Goal: Information Seeking & Learning: Check status

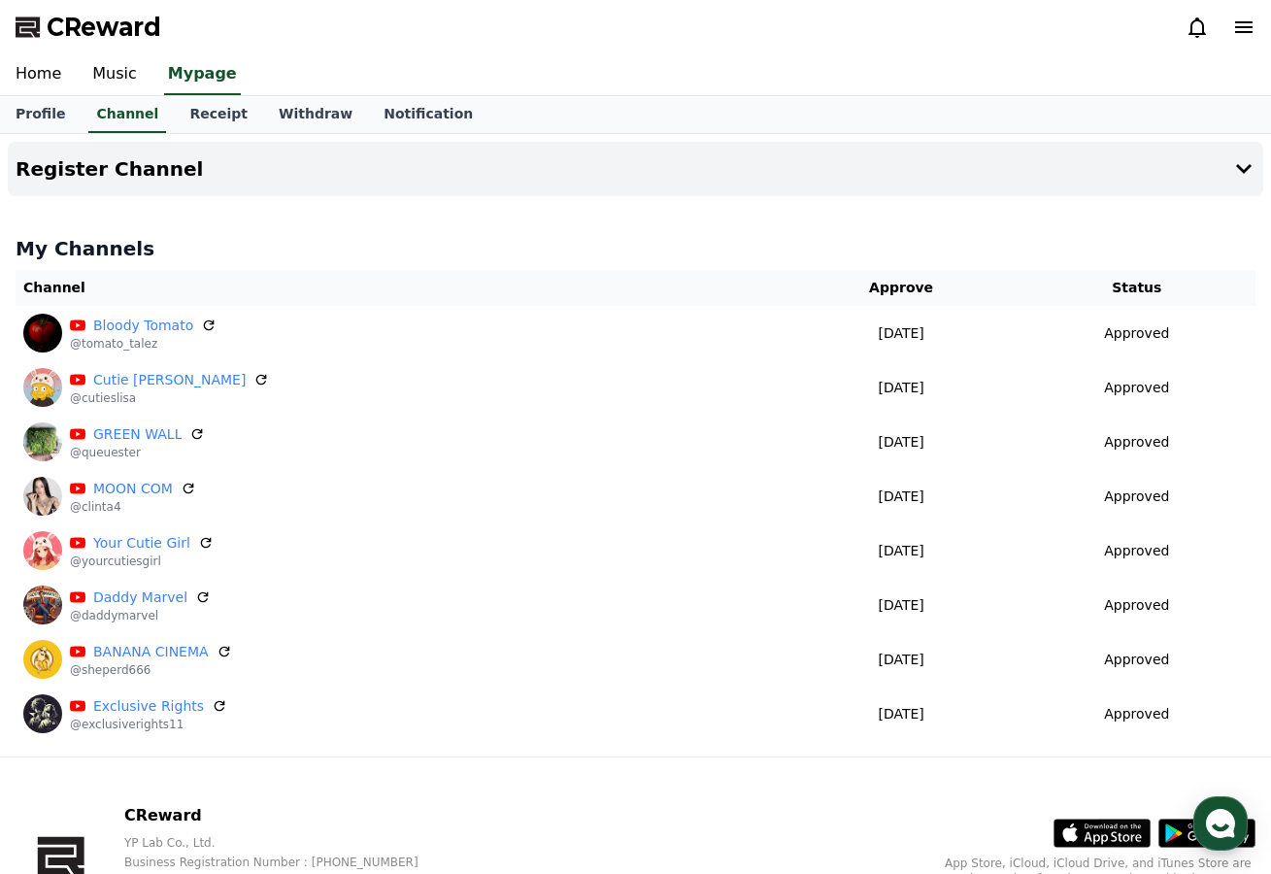
click at [368, 198] on div "Register Channel My Channels Channel Approve Status Bloody Tomato @tomato_talez…" at bounding box center [635, 445] width 1271 height 622
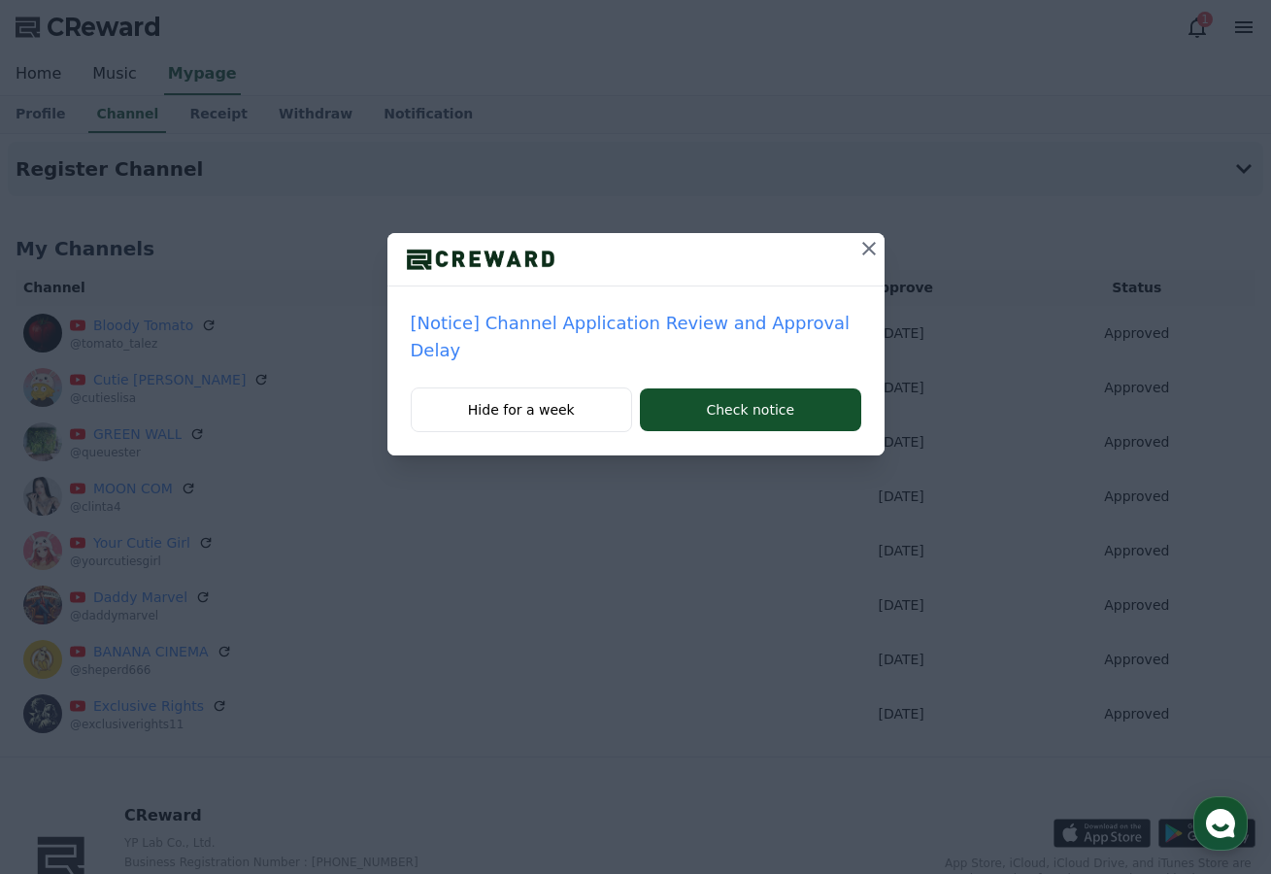
click at [816, 330] on p "[Notice] Channel Application Review and Approval Delay" at bounding box center [636, 337] width 451 height 54
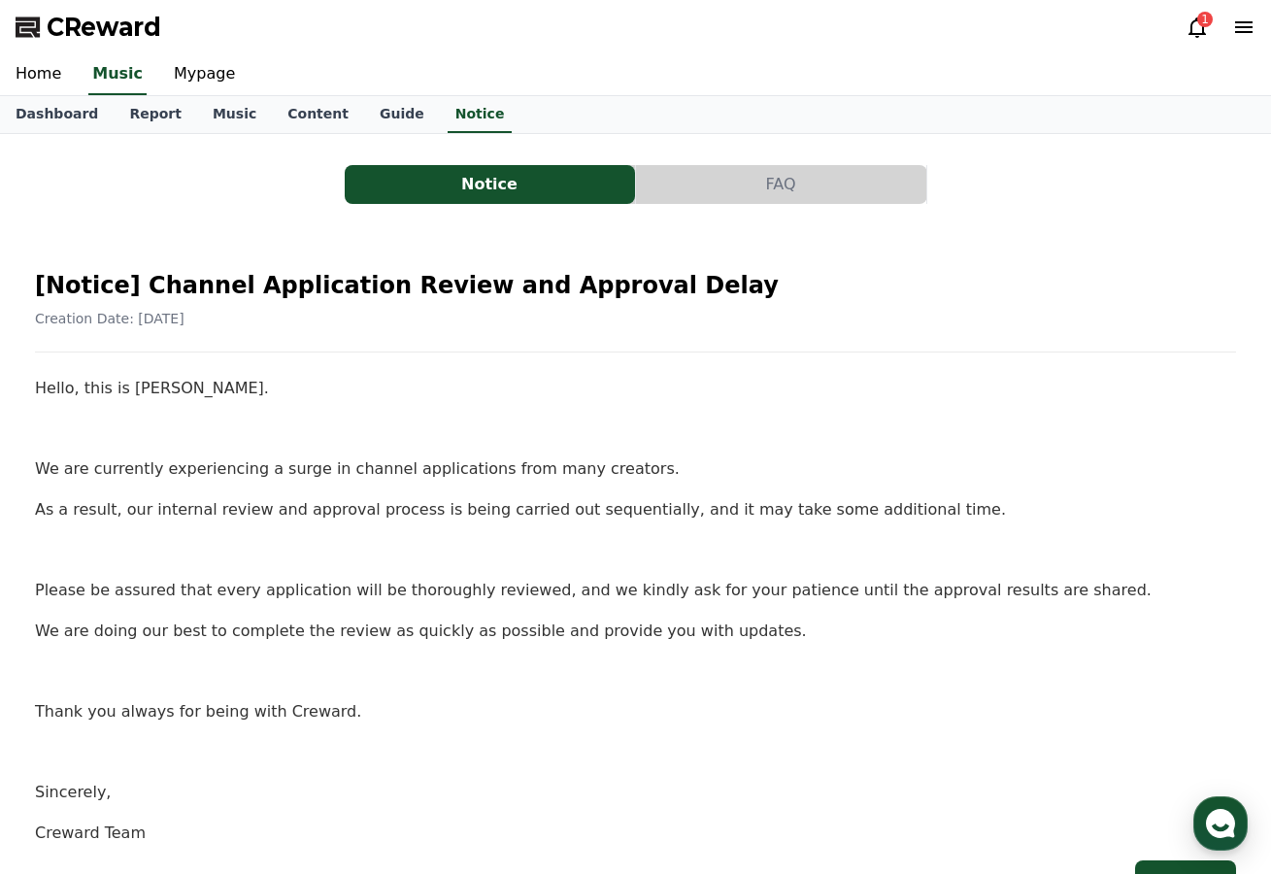
click at [800, 502] on p "As a result, our internal review and approval process is being carried out sequ…" at bounding box center [635, 509] width 1201 height 25
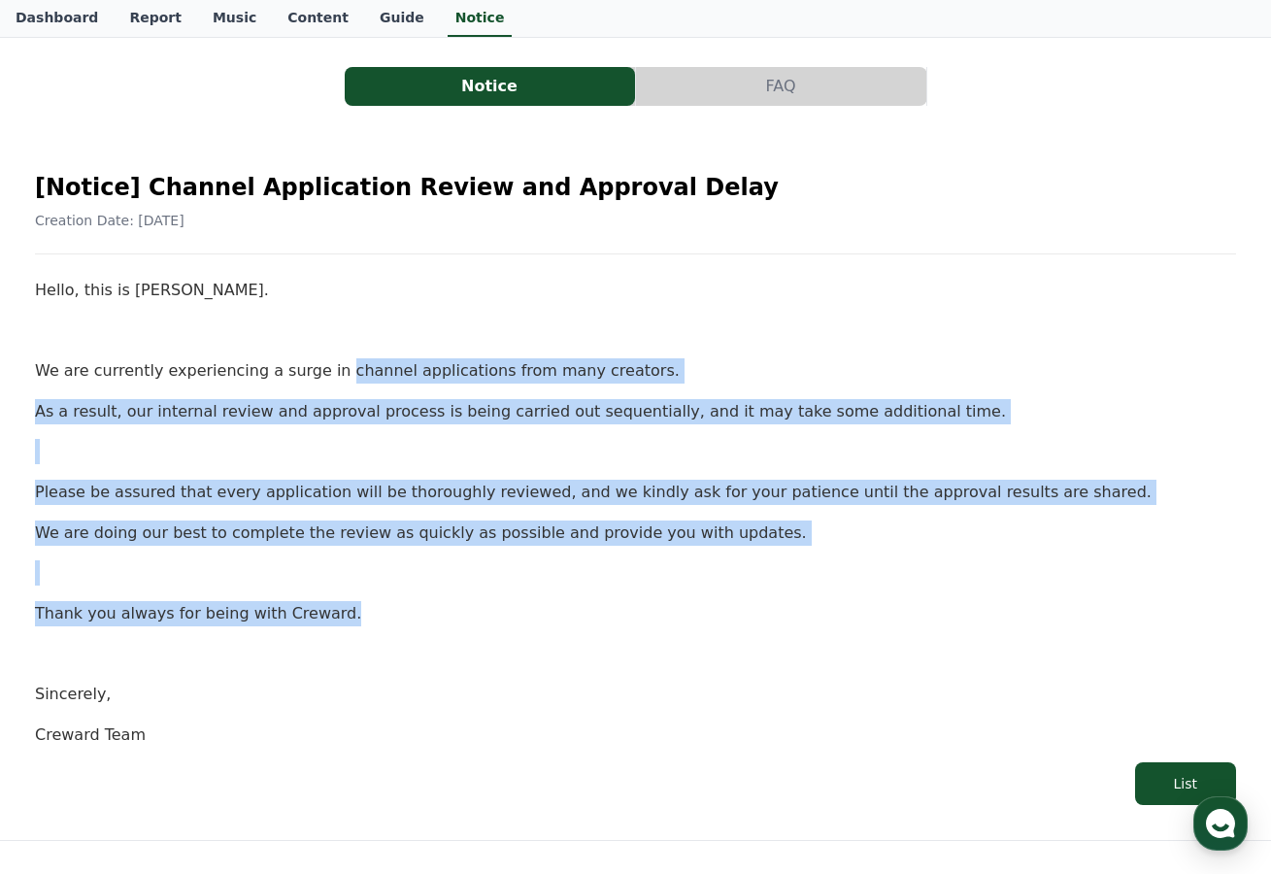
scroll to position [97, 0]
drag, startPoint x: 393, startPoint y: 427, endPoint x: 313, endPoint y: 375, distance: 96.2
click at [313, 375] on div "Hello, this is Creward. We are currently experiencing a surge in channel applic…" at bounding box center [635, 513] width 1201 height 469
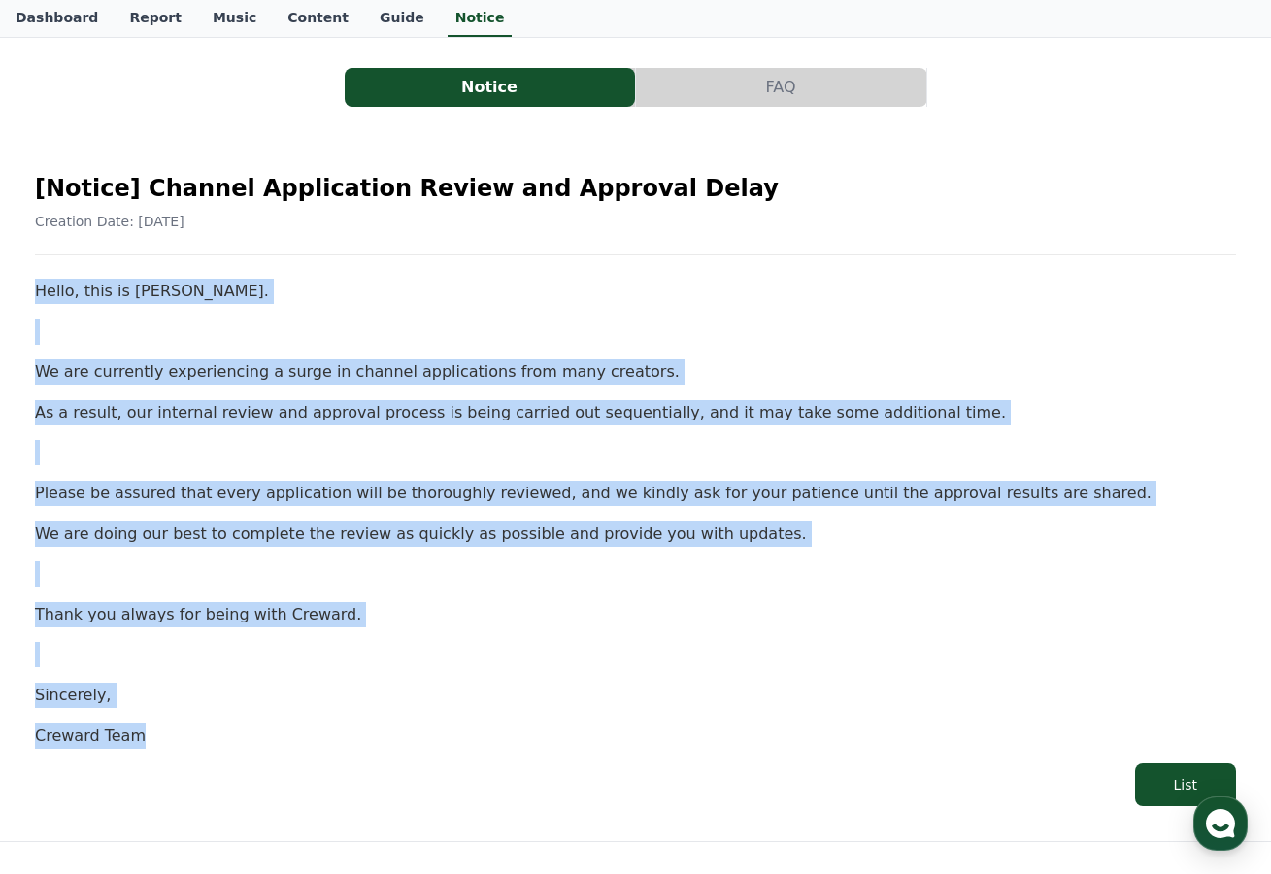
drag, startPoint x: 37, startPoint y: 287, endPoint x: 410, endPoint y: 741, distance: 587.1
click at [410, 741] on div "Hello, this is Creward. We are currently experiencing a surge in channel applic…" at bounding box center [635, 513] width 1201 height 469
copy div "Hello, this is Creward. We are currently experiencing a surge in channel applic…"
click at [125, 23] on link "Report" at bounding box center [156, 18] width 84 height 37
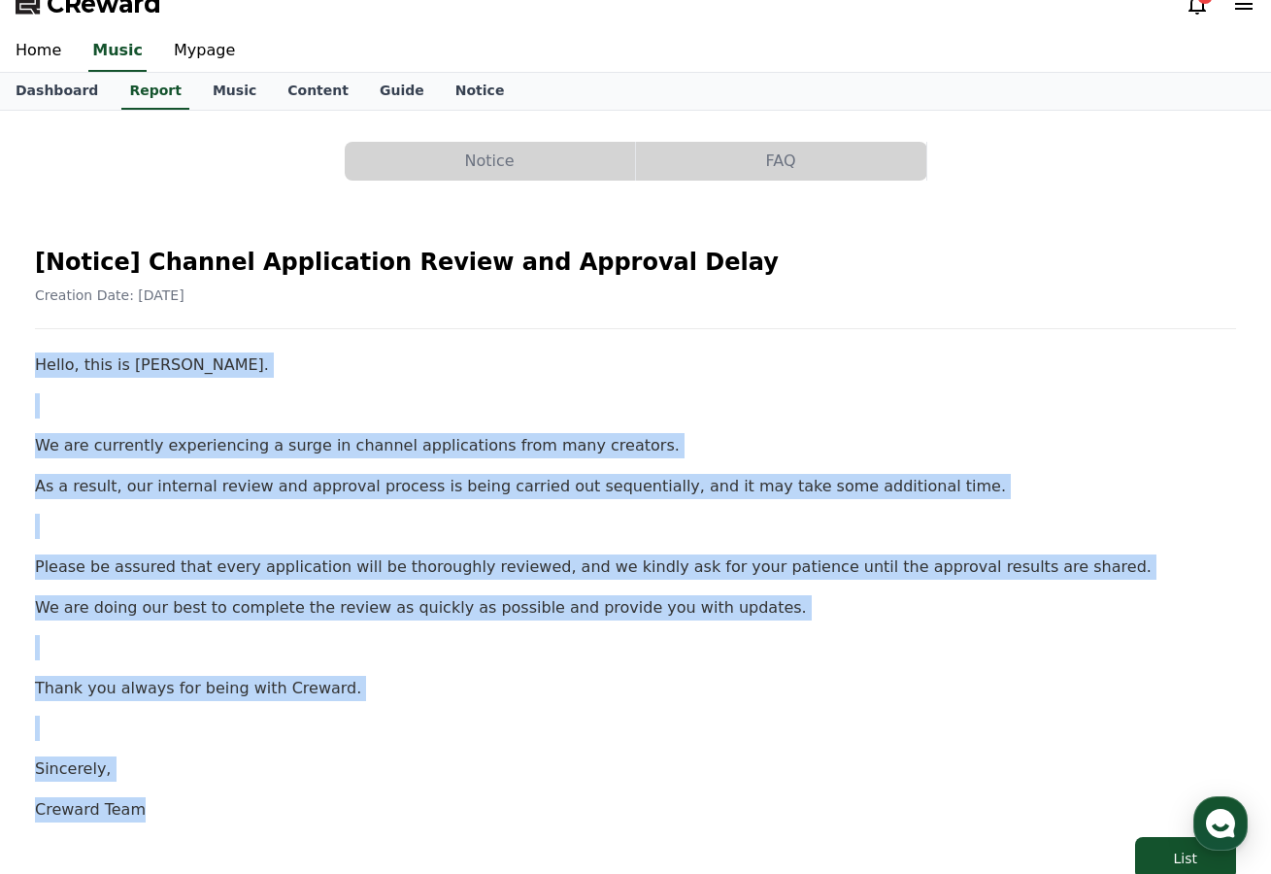
scroll to position [0, 0]
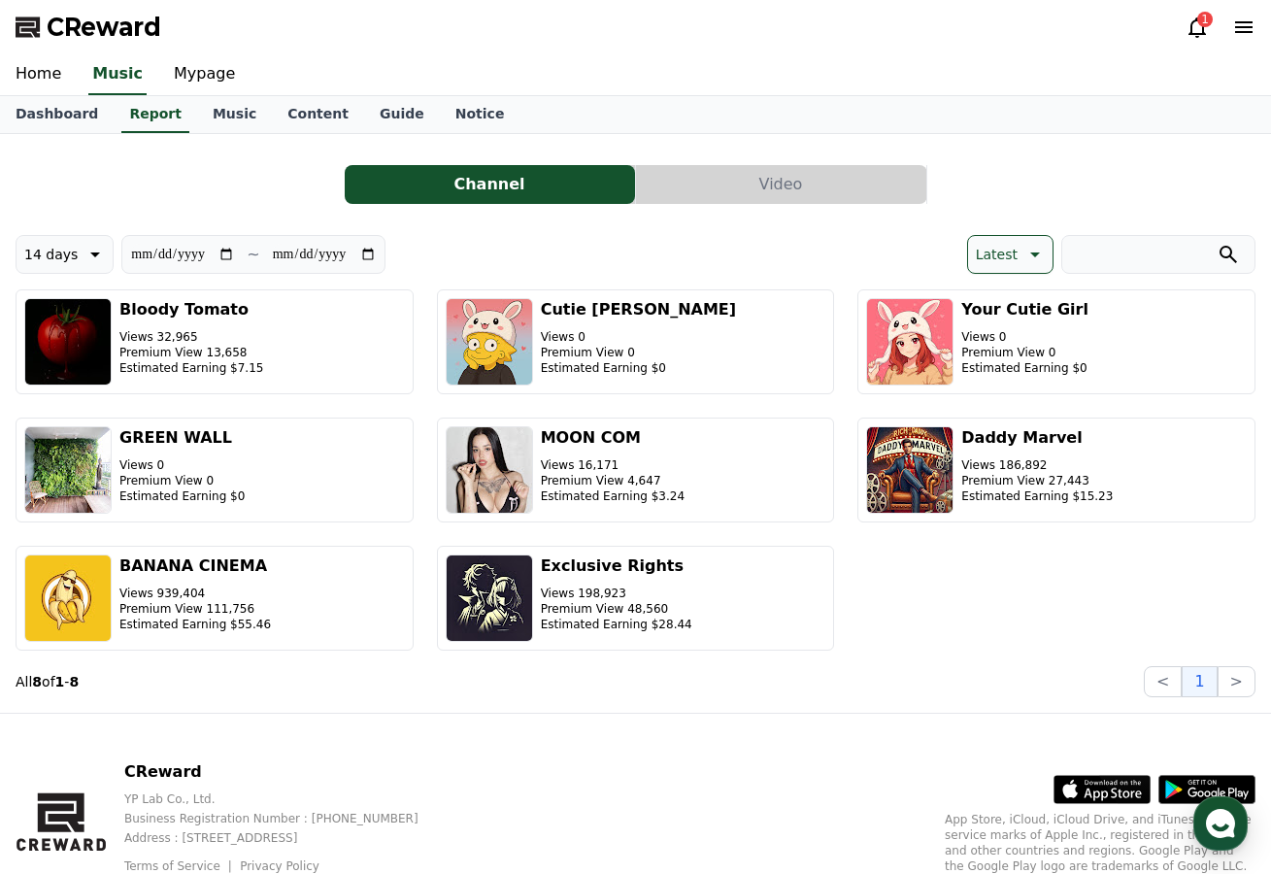
click at [1170, 20] on div "CReward 1" at bounding box center [635, 27] width 1271 height 54
click at [1199, 27] on icon at bounding box center [1197, 27] width 23 height 23
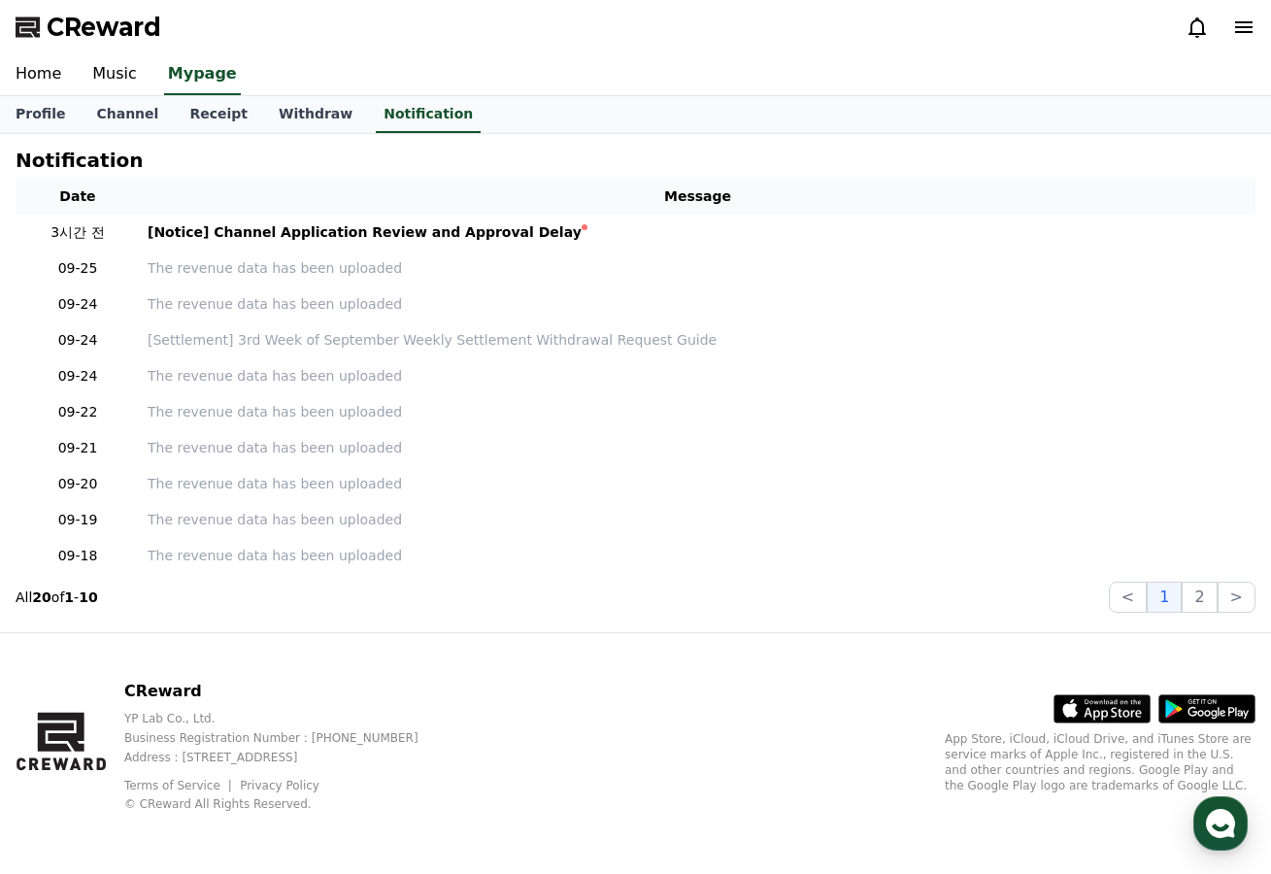
click at [692, 78] on div "Home Music Mypage" at bounding box center [635, 74] width 1271 height 41
click at [689, 78] on div "Home Music Mypage" at bounding box center [635, 74] width 1271 height 41
